Goal: Information Seeking & Learning: Learn about a topic

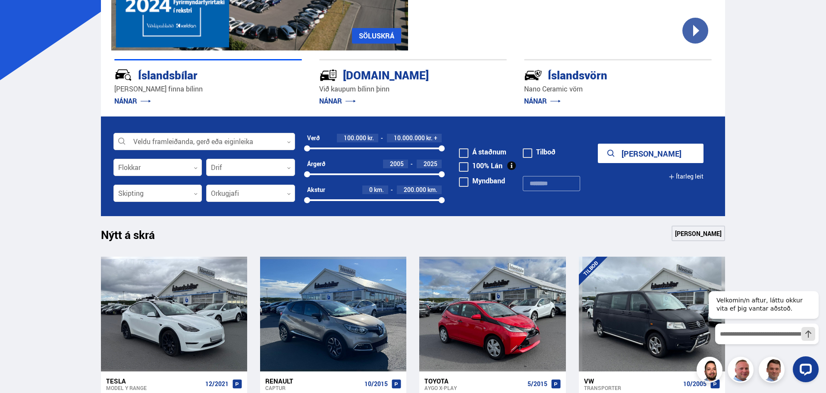
scroll to position [173, 0]
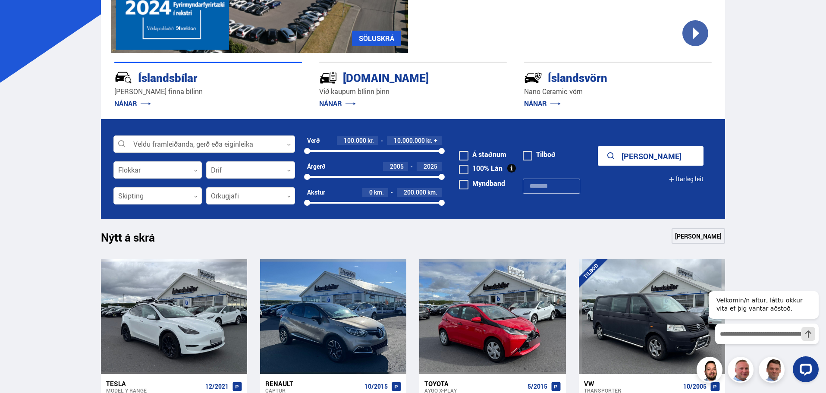
click at [706, 235] on link "[PERSON_NAME]" at bounding box center [699, 236] width 54 height 16
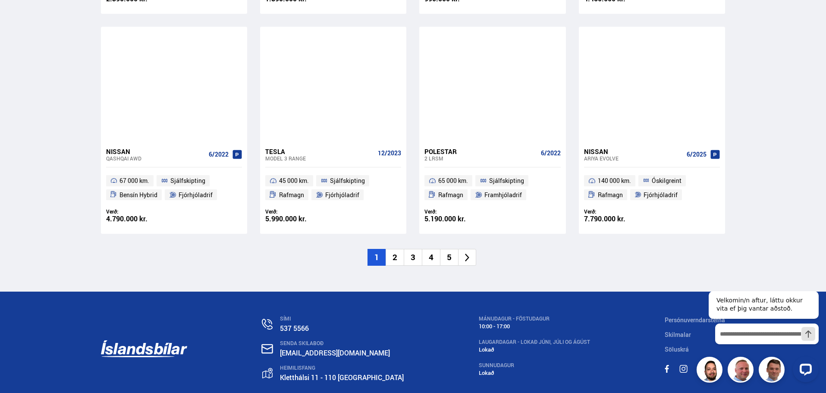
scroll to position [1294, 0]
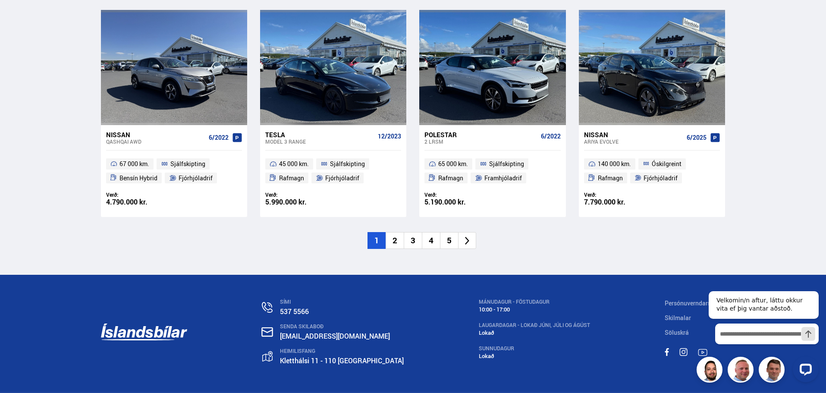
click at [397, 239] on li "2" at bounding box center [395, 240] width 18 height 17
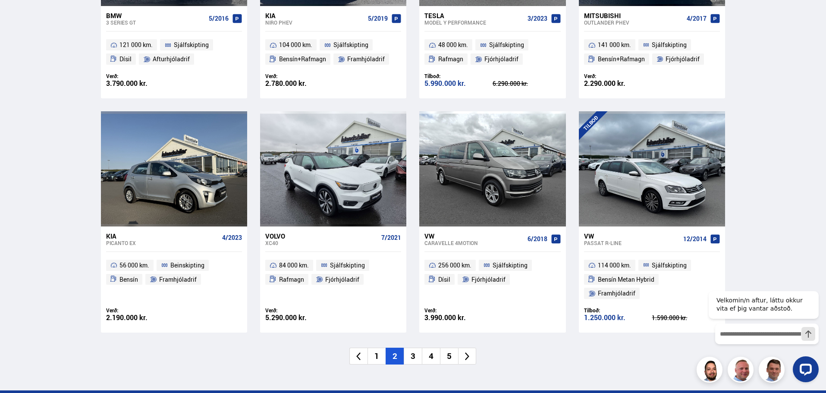
scroll to position [1208, 0]
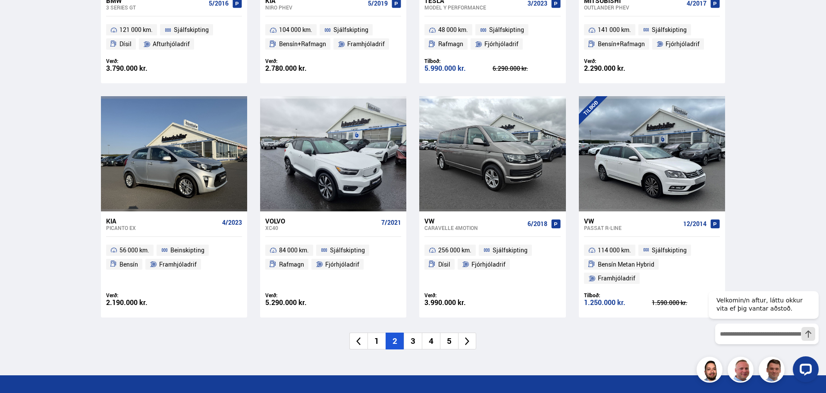
click at [417, 333] on li "3" at bounding box center [413, 341] width 18 height 17
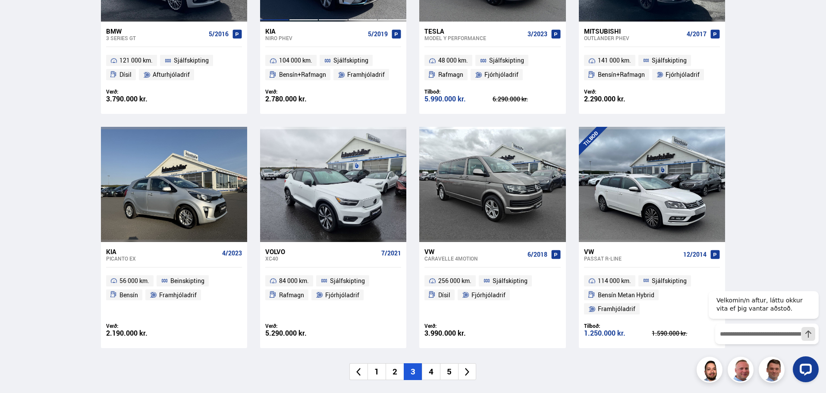
scroll to position [834, 0]
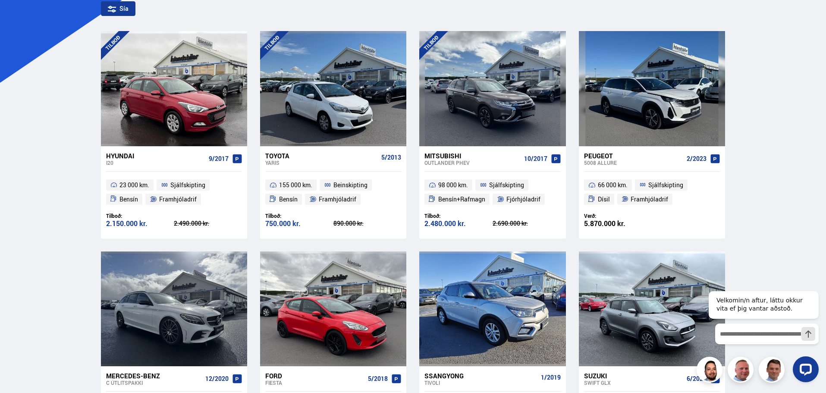
scroll to position [216, 0]
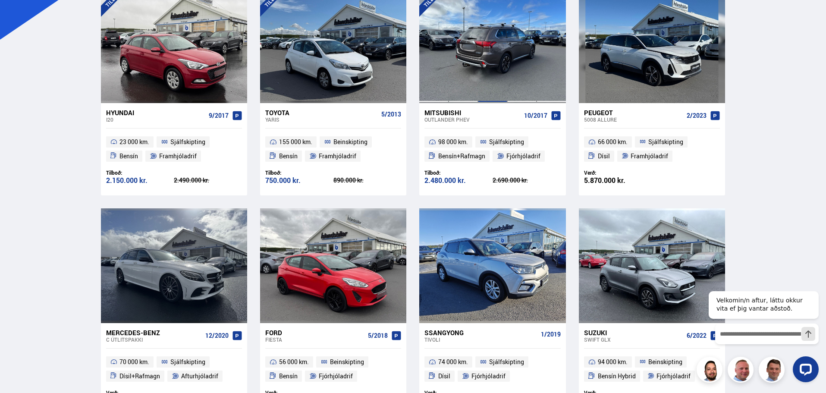
click at [489, 47] on div at bounding box center [492, 45] width 29 height 115
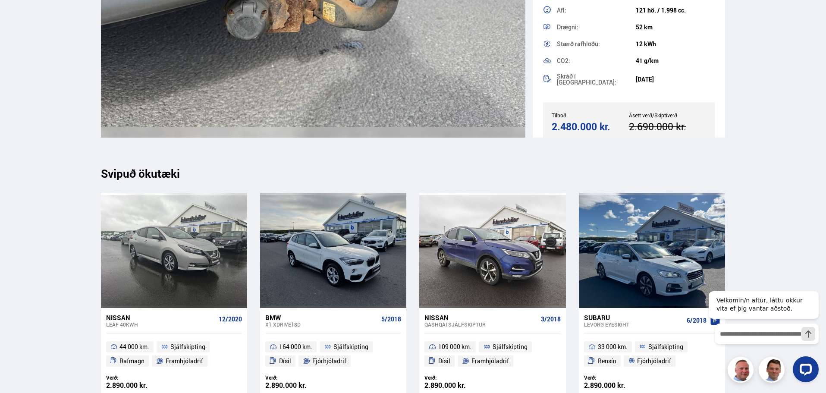
scroll to position [10658, 0]
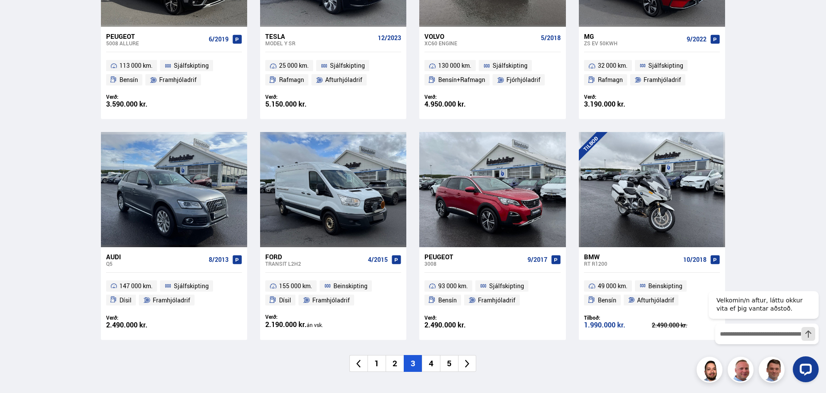
scroll to position [1215, 0]
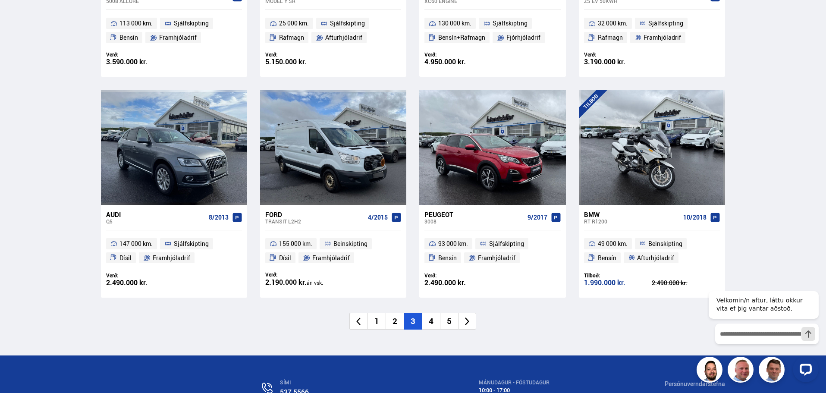
click at [432, 316] on li "4" at bounding box center [431, 321] width 18 height 17
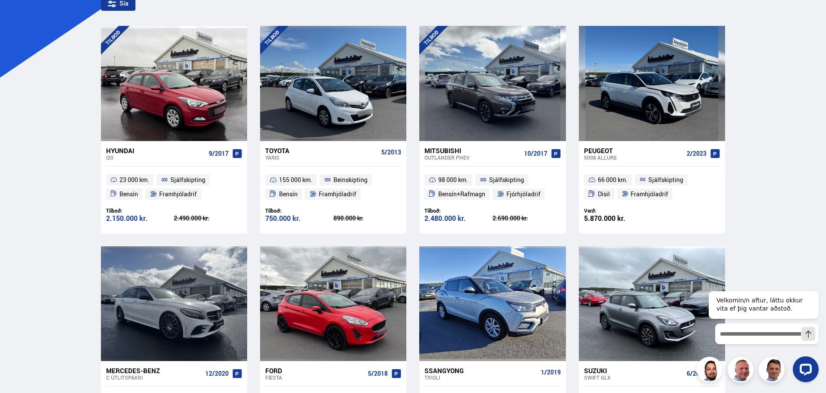
scroll to position [82, 0]
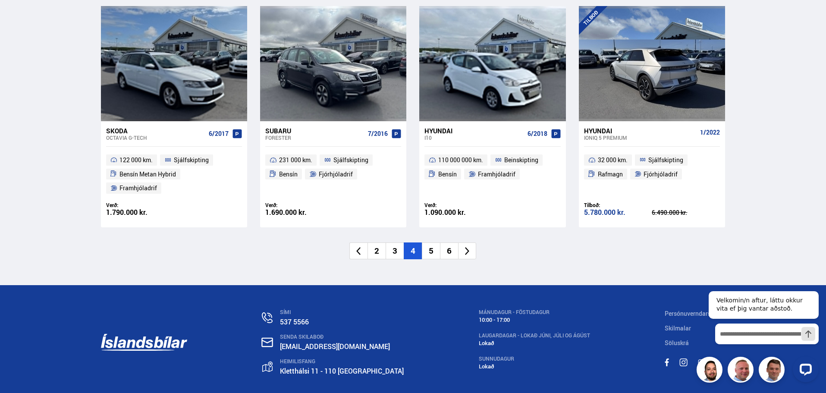
scroll to position [1326, 0]
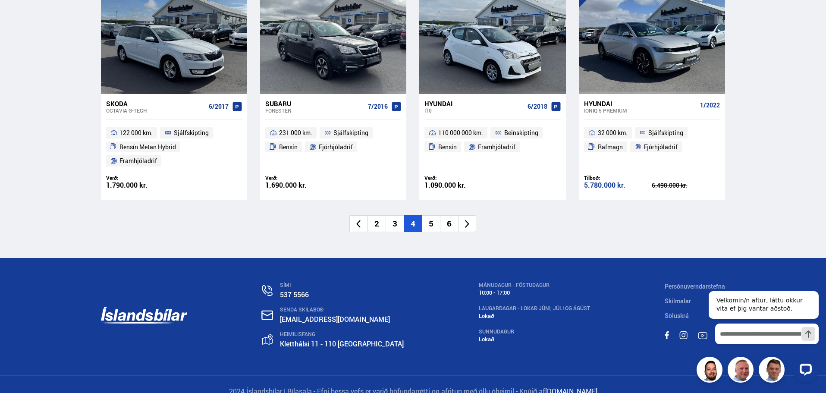
click at [378, 215] on li "2" at bounding box center [377, 223] width 18 height 17
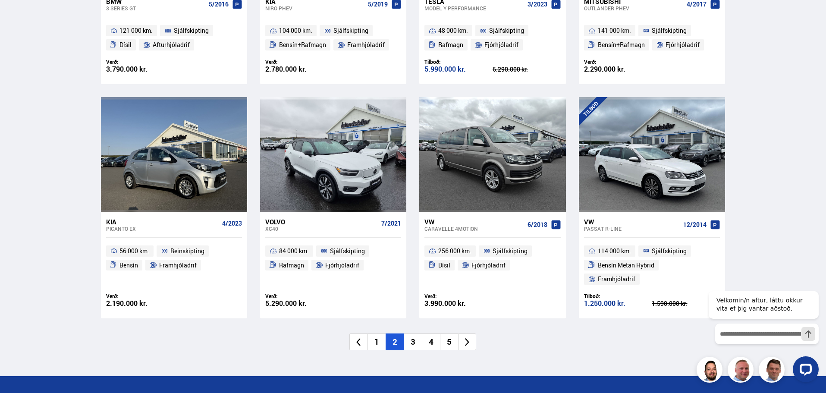
scroll to position [1208, 0]
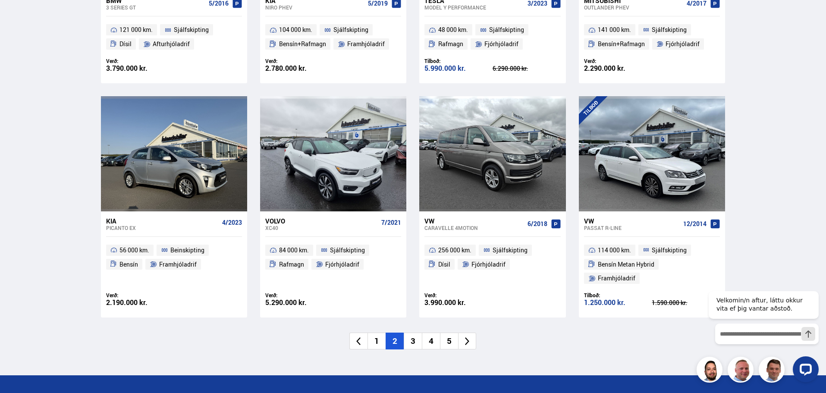
click at [414, 333] on li "3" at bounding box center [413, 341] width 18 height 17
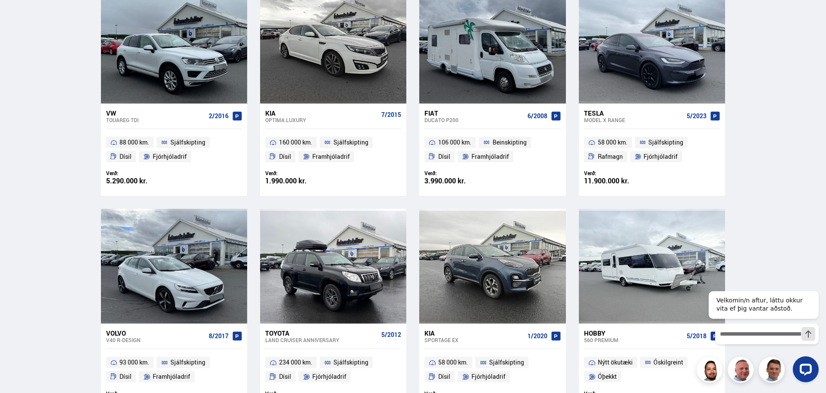
scroll to position [593, 0]
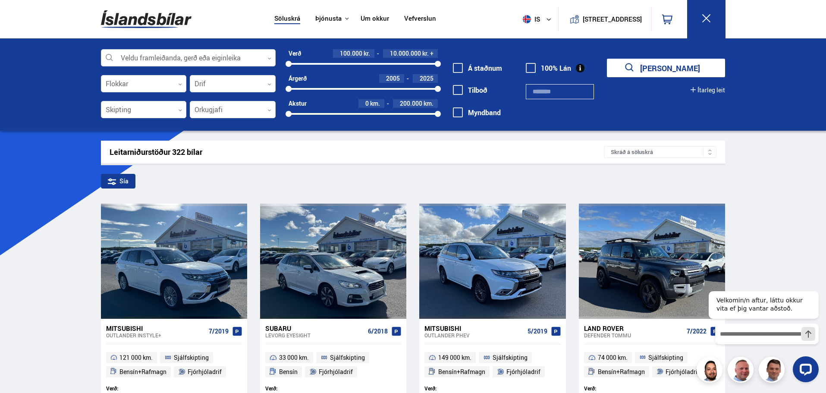
click at [143, 19] on img at bounding box center [146, 19] width 91 height 28
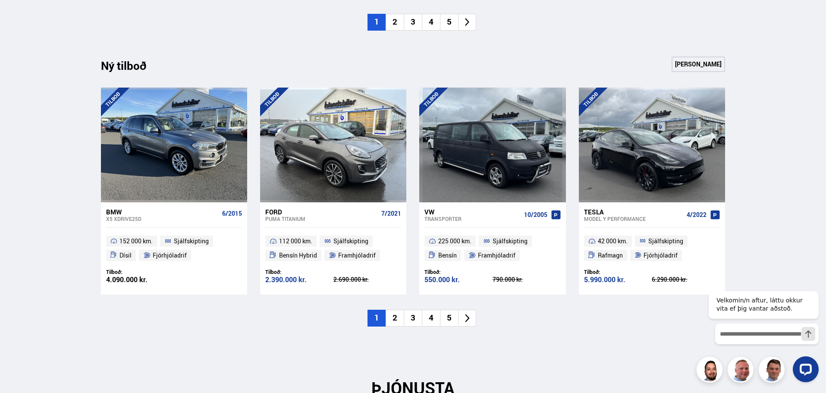
scroll to position [863, 0]
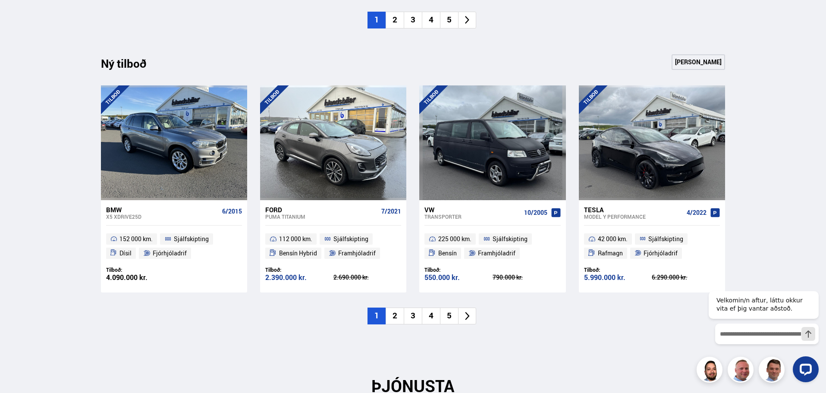
click at [697, 65] on link "[PERSON_NAME]" at bounding box center [699, 62] width 54 height 16
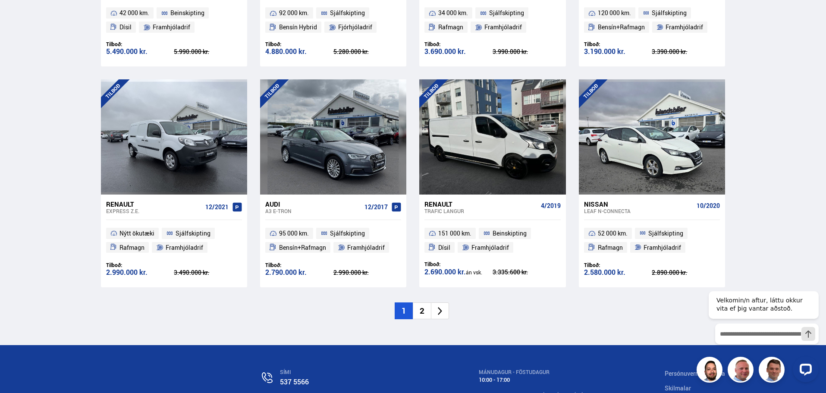
scroll to position [1251, 0]
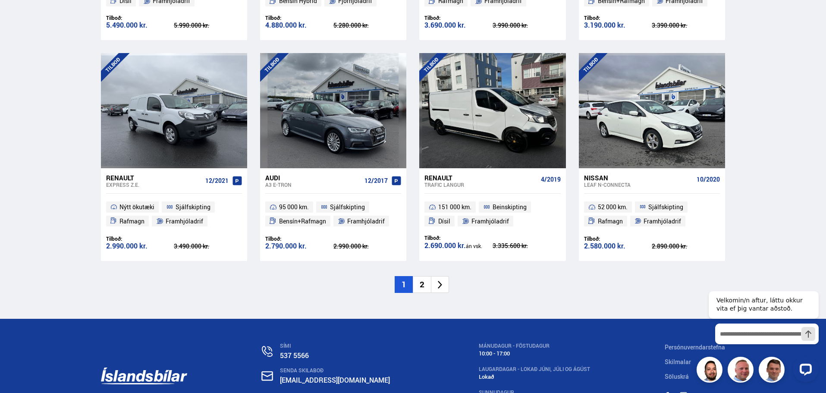
click at [424, 279] on li "2" at bounding box center [422, 284] width 18 height 17
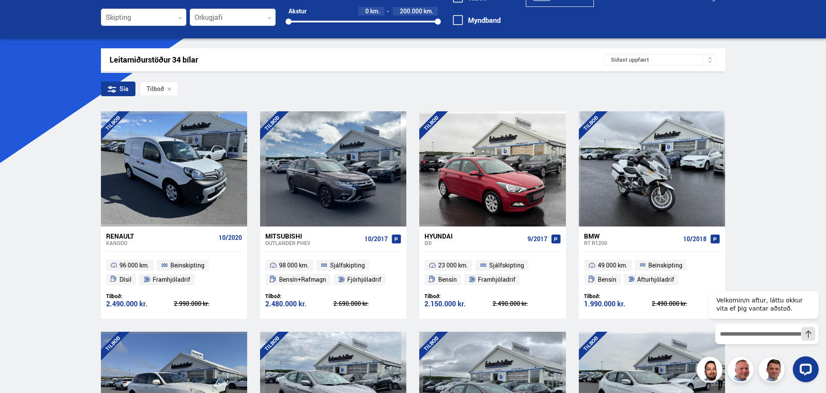
scroll to position [86, 0]
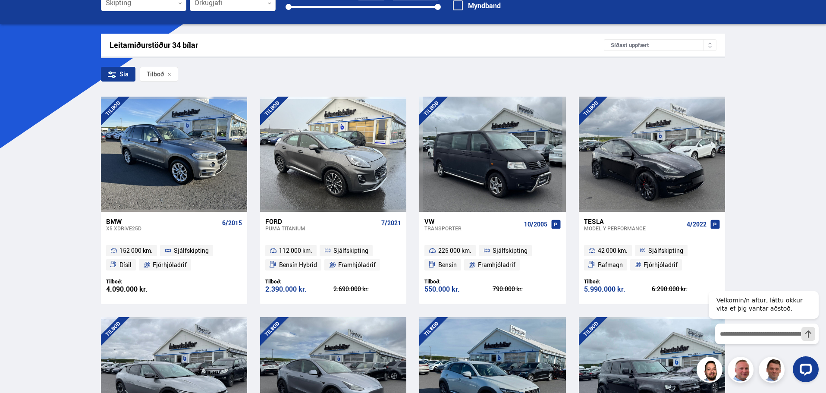
scroll to position [86, 0]
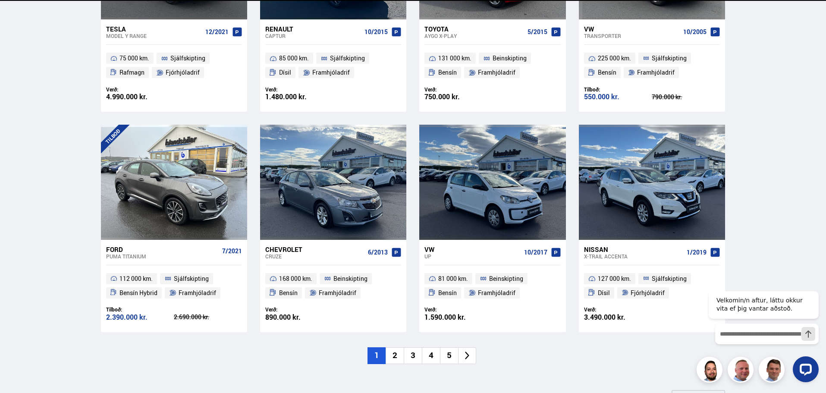
scroll to position [771, 0]
